Goal: Find specific page/section: Find specific page/section

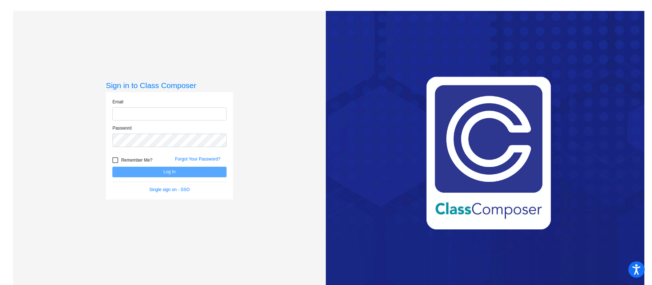
type input "[PERSON_NAME][EMAIL_ADDRESS][DOMAIN_NAME]"
click at [182, 169] on button "Log In" at bounding box center [169, 171] width 114 height 11
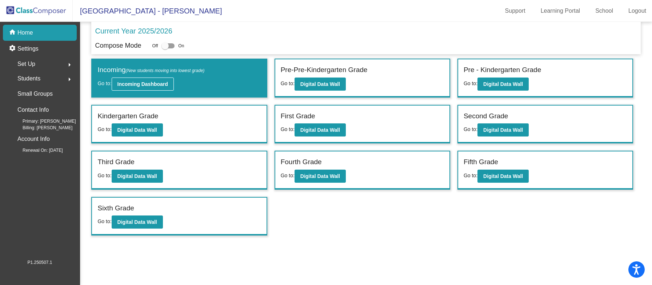
click at [154, 80] on button "Incoming Dashboard" at bounding box center [143, 83] width 62 height 13
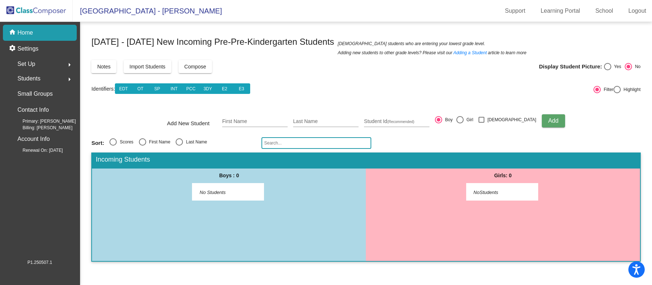
click at [40, 32] on div "home Home" at bounding box center [40, 33] width 74 height 16
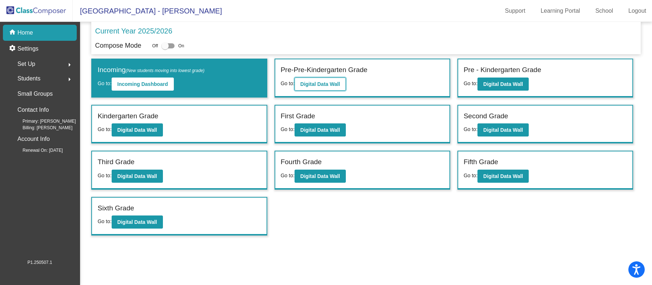
click at [318, 85] on b "Digital Data Wall" at bounding box center [320, 84] width 40 height 6
click at [172, 43] on div at bounding box center [167, 45] width 13 height 5
click at [165, 48] on input "checkbox" at bounding box center [165, 48] width 0 height 0
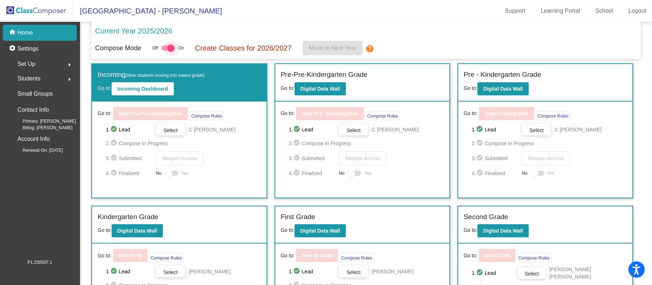
click at [167, 48] on div at bounding box center [167, 47] width 13 height 5
click at [165, 51] on input "checkbox" at bounding box center [165, 51] width 0 height 0
checkbox input "false"
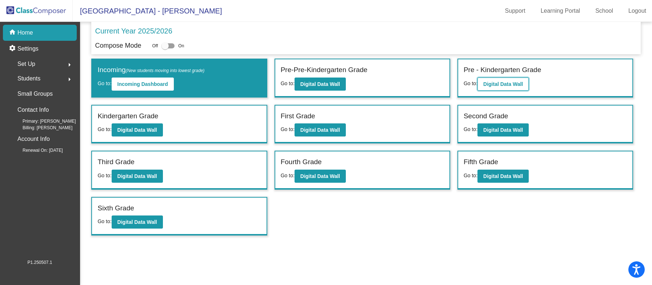
click at [517, 81] on b "Digital Data Wall" at bounding box center [503, 84] width 40 height 6
click at [318, 79] on button "Digital Data Wall" at bounding box center [319, 83] width 51 height 13
click at [153, 84] on b "Incoming Dashboard" at bounding box center [142, 84] width 51 height 6
click at [328, 79] on button "Digital Data Wall" at bounding box center [319, 83] width 51 height 13
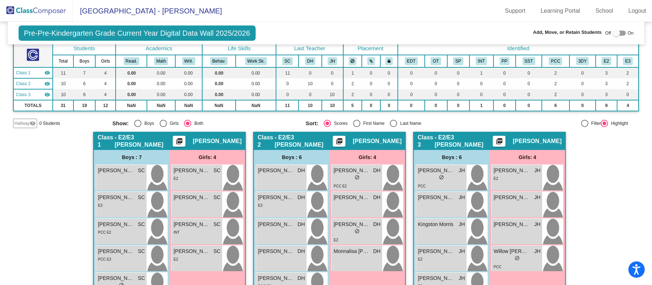
scroll to position [53, 0]
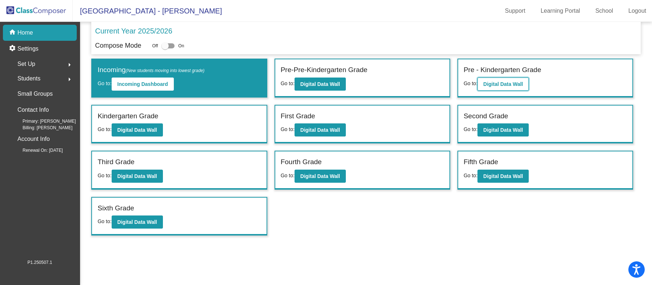
click at [492, 84] on b "Digital Data Wall" at bounding box center [503, 84] width 40 height 6
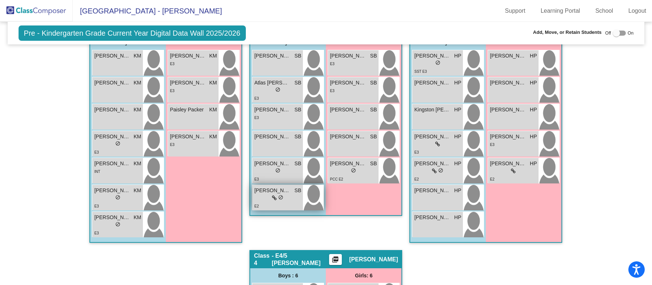
scroll to position [170, 0]
